Goal: Information Seeking & Learning: Learn about a topic

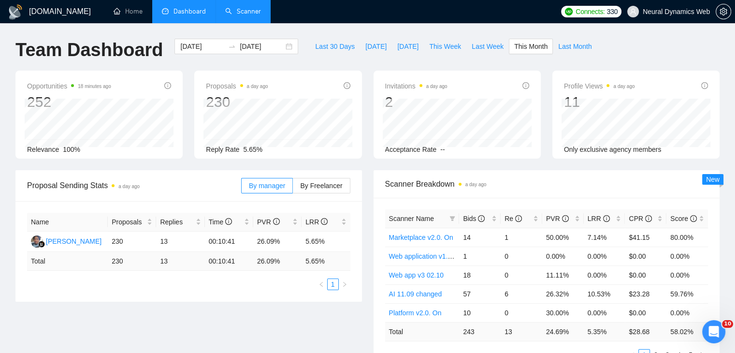
click at [245, 14] on link "Scanner" at bounding box center [243, 11] width 36 height 8
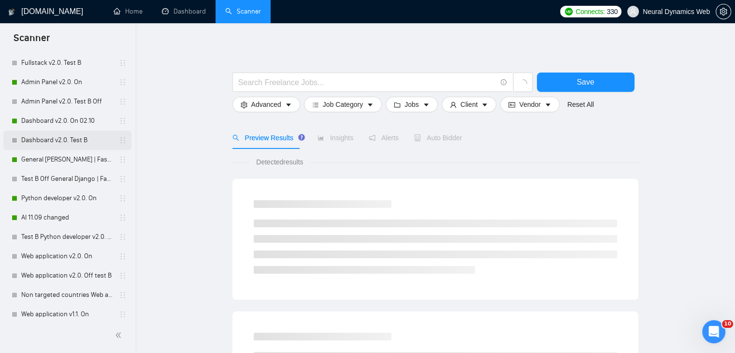
scroll to position [580, 0]
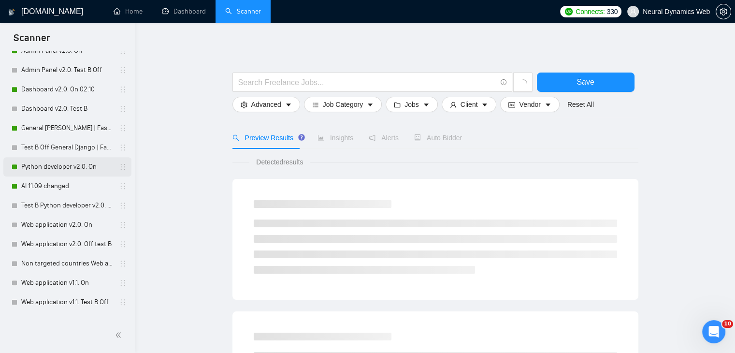
click at [44, 169] on link "Python developer v2.0. On" at bounding box center [67, 166] width 92 height 19
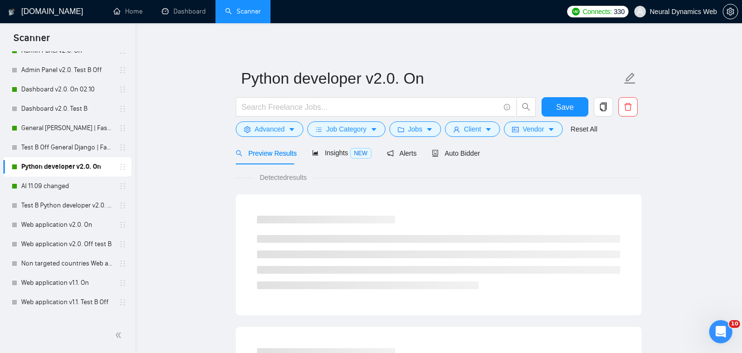
click at [443, 155] on span "Auto Bidder" at bounding box center [456, 153] width 48 height 8
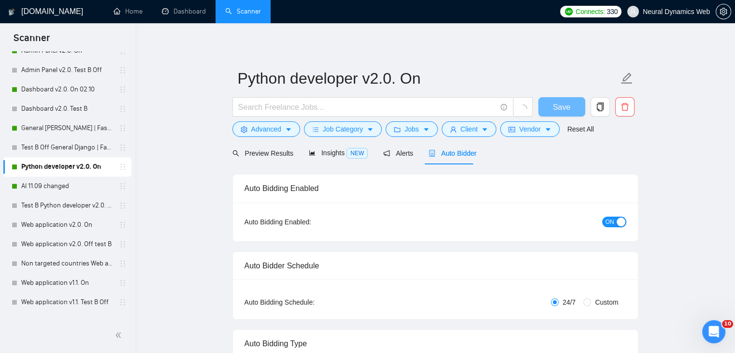
checkbox input "true"
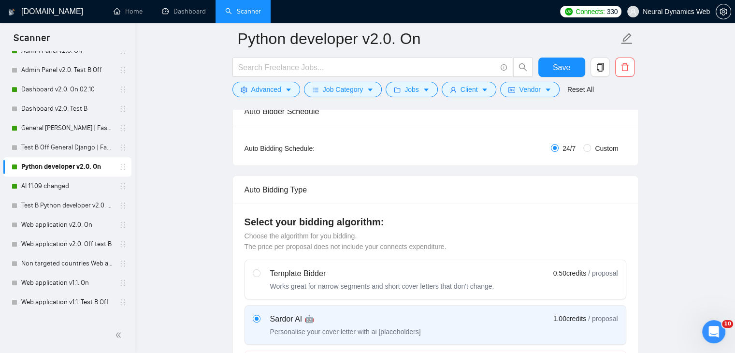
scroll to position [48, 0]
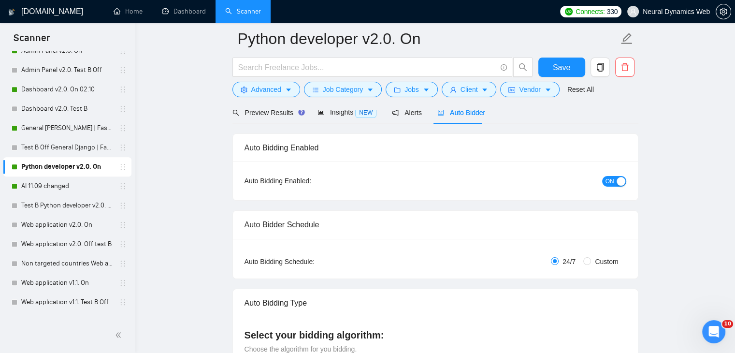
click at [334, 109] on div at bounding box center [435, 106] width 406 height 8
click at [332, 113] on span "Insights NEW" at bounding box center [346, 112] width 59 height 8
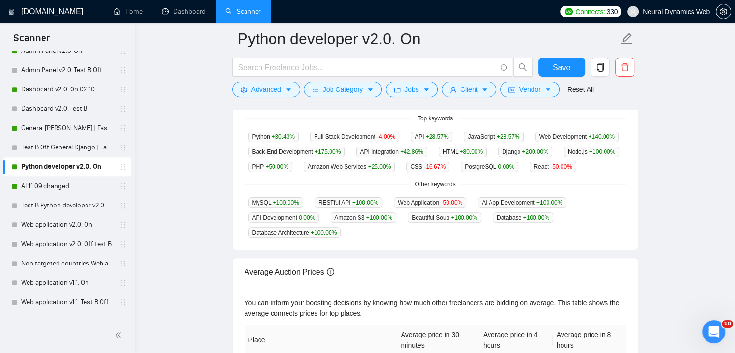
scroll to position [242, 0]
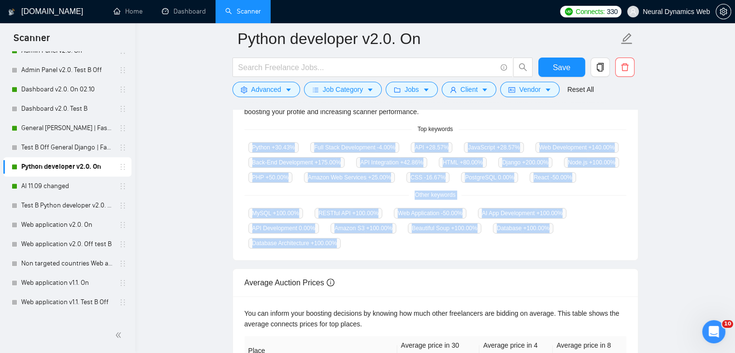
drag, startPoint x: 247, startPoint y: 144, endPoint x: 342, endPoint y: 243, distance: 137.3
click at [342, 243] on div "GigRadar analyses the keywords used in the jobs found by this scanner to help y…" at bounding box center [435, 166] width 405 height 186
copy div "Python +30.43 % Full Stack Development -4.00 % API +28.57 % JavaScript +28.57 %…"
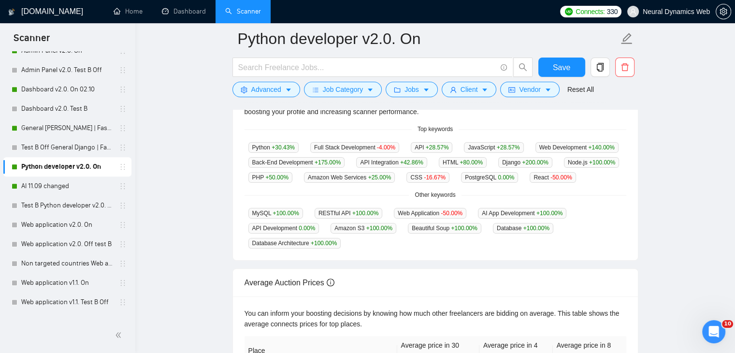
click at [235, 182] on div "GigRadar analyses the keywords used in the jobs found by this scanner to help y…" at bounding box center [435, 166] width 405 height 186
click at [38, 182] on link "AI 11.09 changed" at bounding box center [67, 185] width 92 height 19
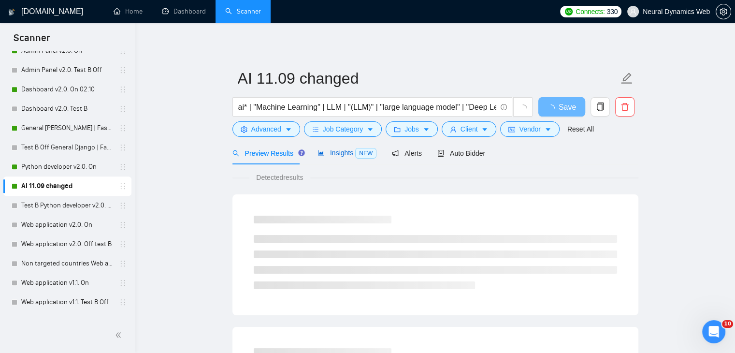
click at [323, 154] on span "Insights NEW" at bounding box center [346, 153] width 59 height 8
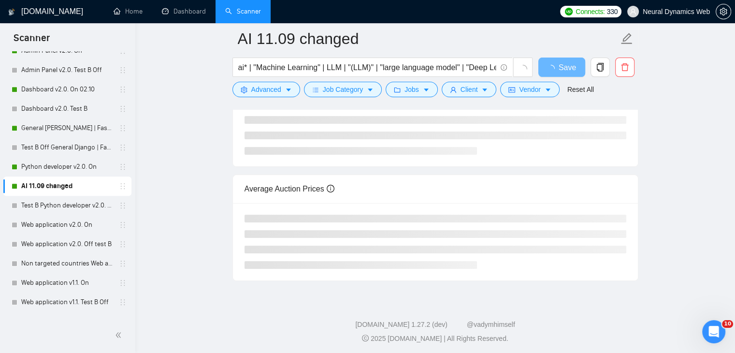
scroll to position [196, 0]
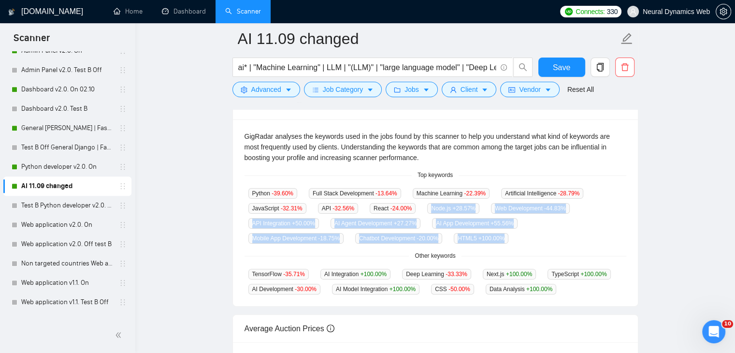
drag, startPoint x: 422, startPoint y: 206, endPoint x: 513, endPoint y: 241, distance: 97.1
click at [513, 241] on div "Python -39.60 % Full Stack Development -13.64 % Machine Learning -22.39 % Artif…" at bounding box center [435, 215] width 382 height 56
copy div "Node.js +28.57 % Web Development -44.83 % API Integration +50.00 % AI Agent Dev…"
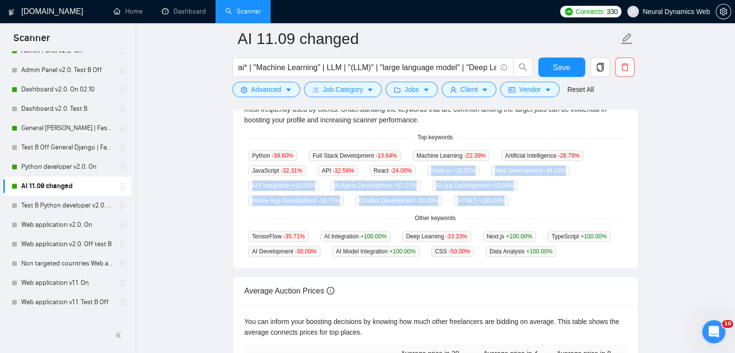
scroll to position [244, 0]
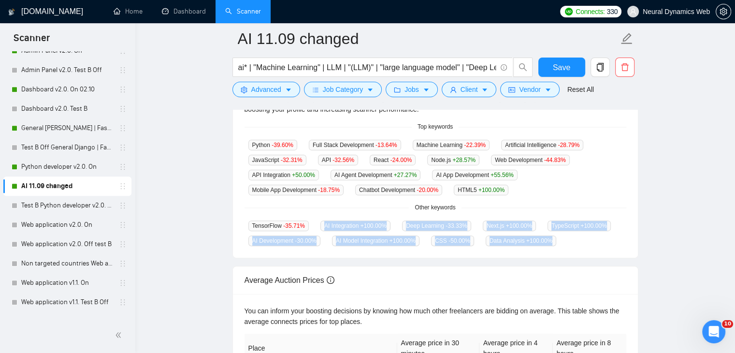
drag, startPoint x: 320, startPoint y: 225, endPoint x: 562, endPoint y: 245, distance: 242.9
click at [562, 245] on div "TensorFlow -35.71 % AI Integration +100.00 % Deep Learning -33.33 % Next.js +10…" at bounding box center [435, 233] width 382 height 26
copy div "AI Integration +100.00 % Deep Learning -33.33 % Next.js +100.00 % TypeScript +1…"
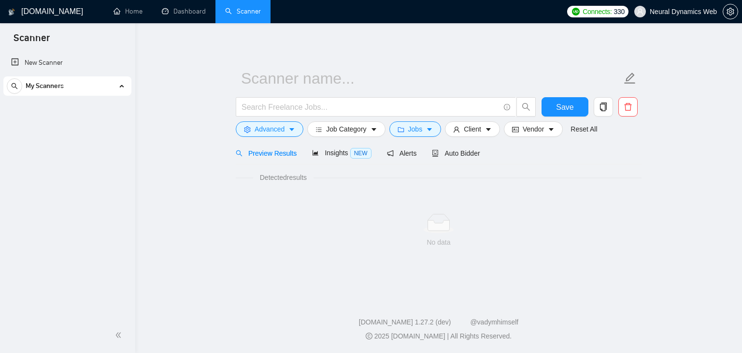
click at [178, 7] on link "Dashboard" at bounding box center [184, 11] width 44 height 8
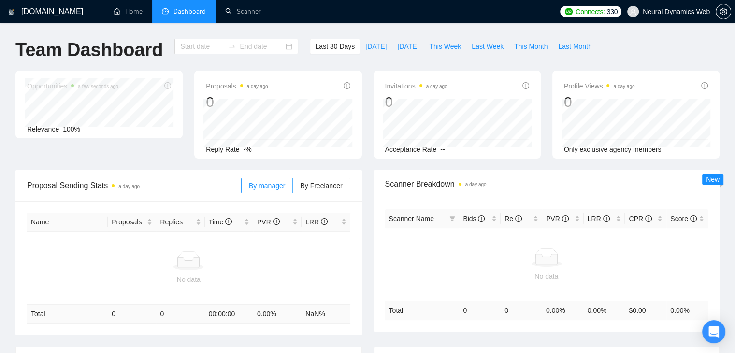
type input "2025-09-15"
type input "2025-10-15"
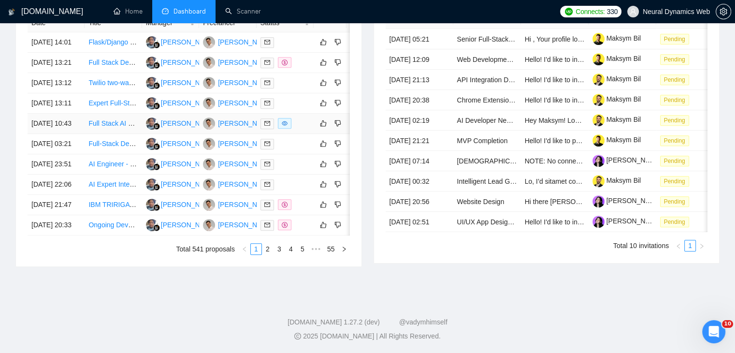
scroll to position [474, 0]
click at [271, 254] on link "2" at bounding box center [267, 248] width 11 height 11
